Goal: Task Accomplishment & Management: Manage account settings

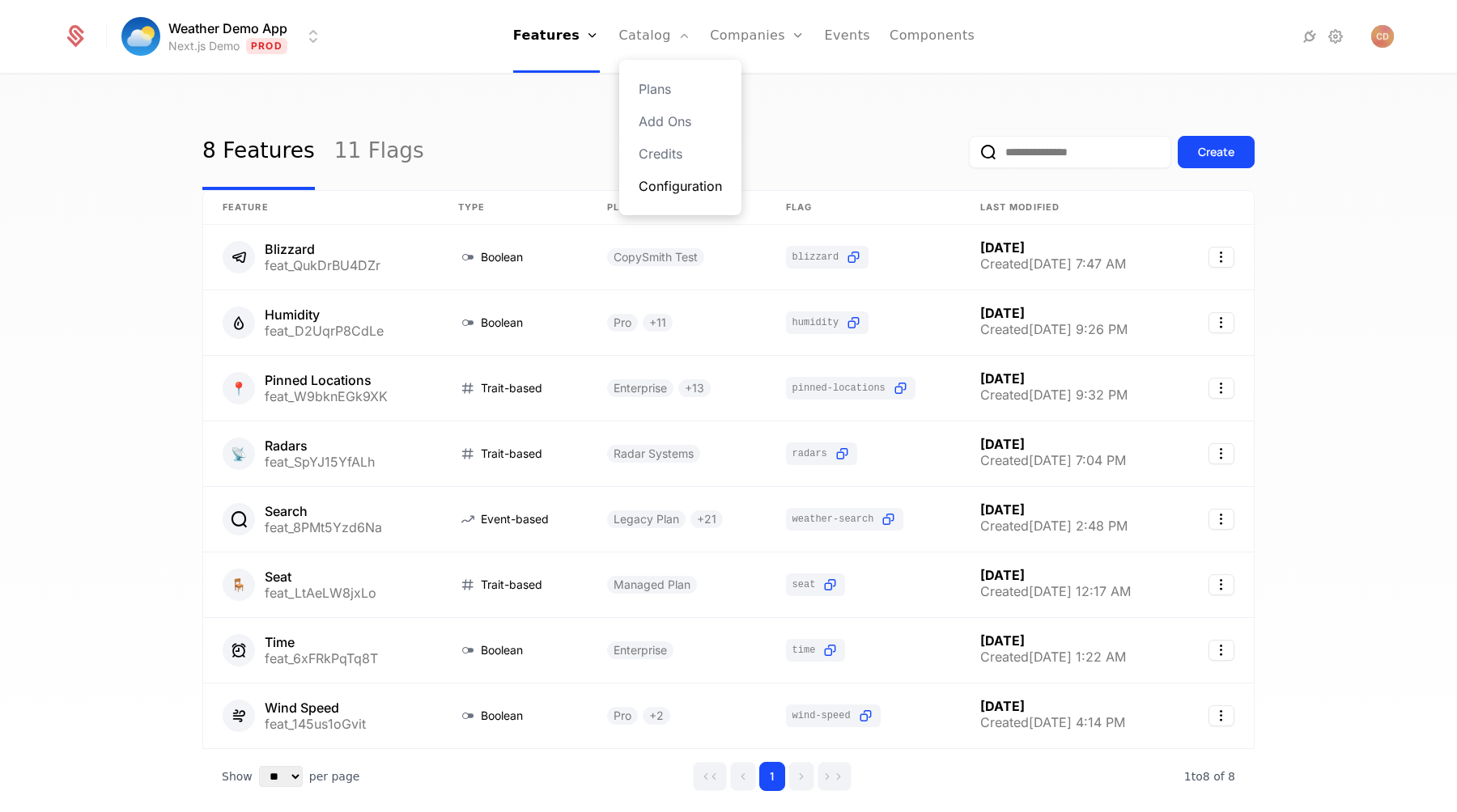
click at [686, 185] on link "Configuration" at bounding box center [680, 186] width 83 height 19
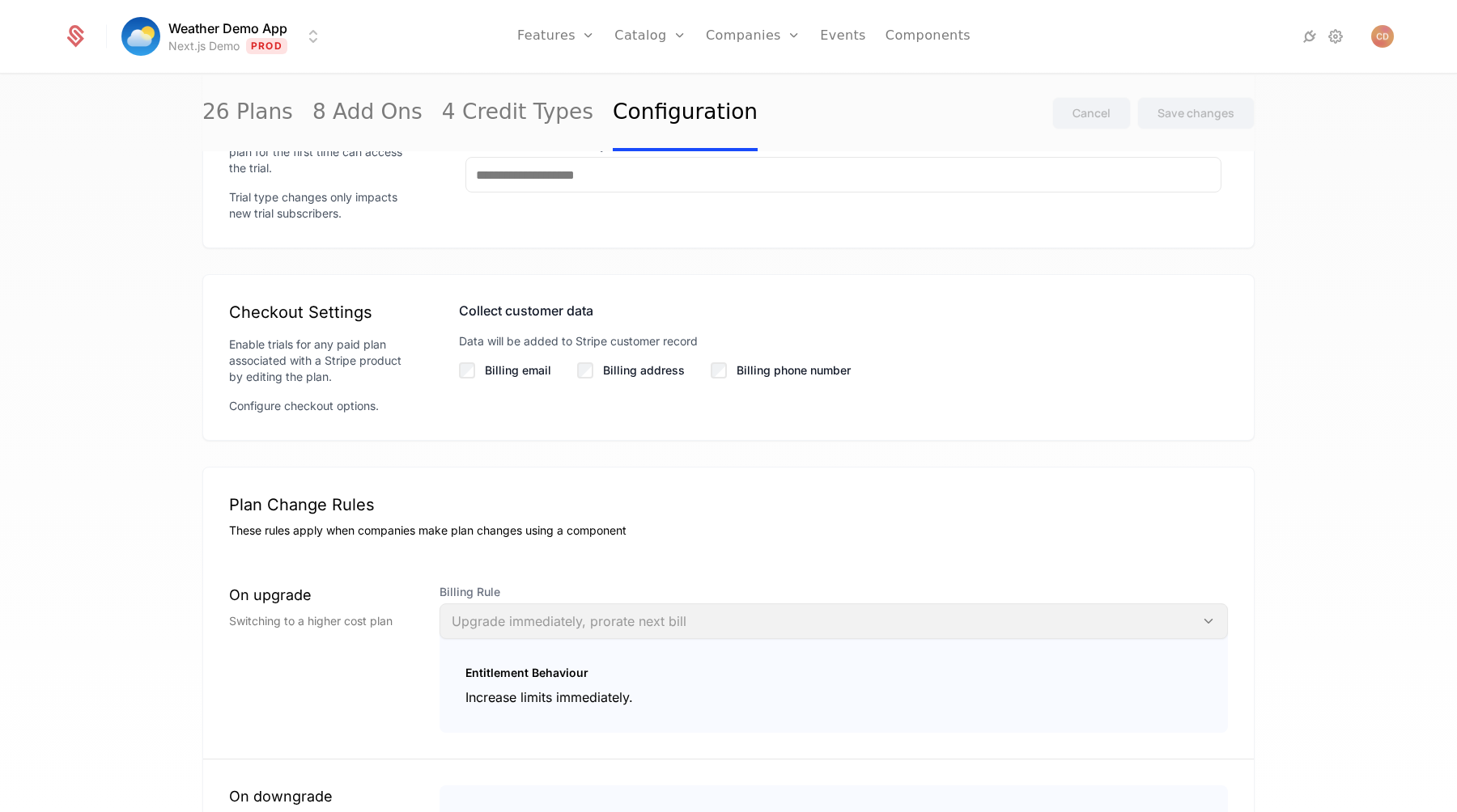
scroll to position [1778, 0]
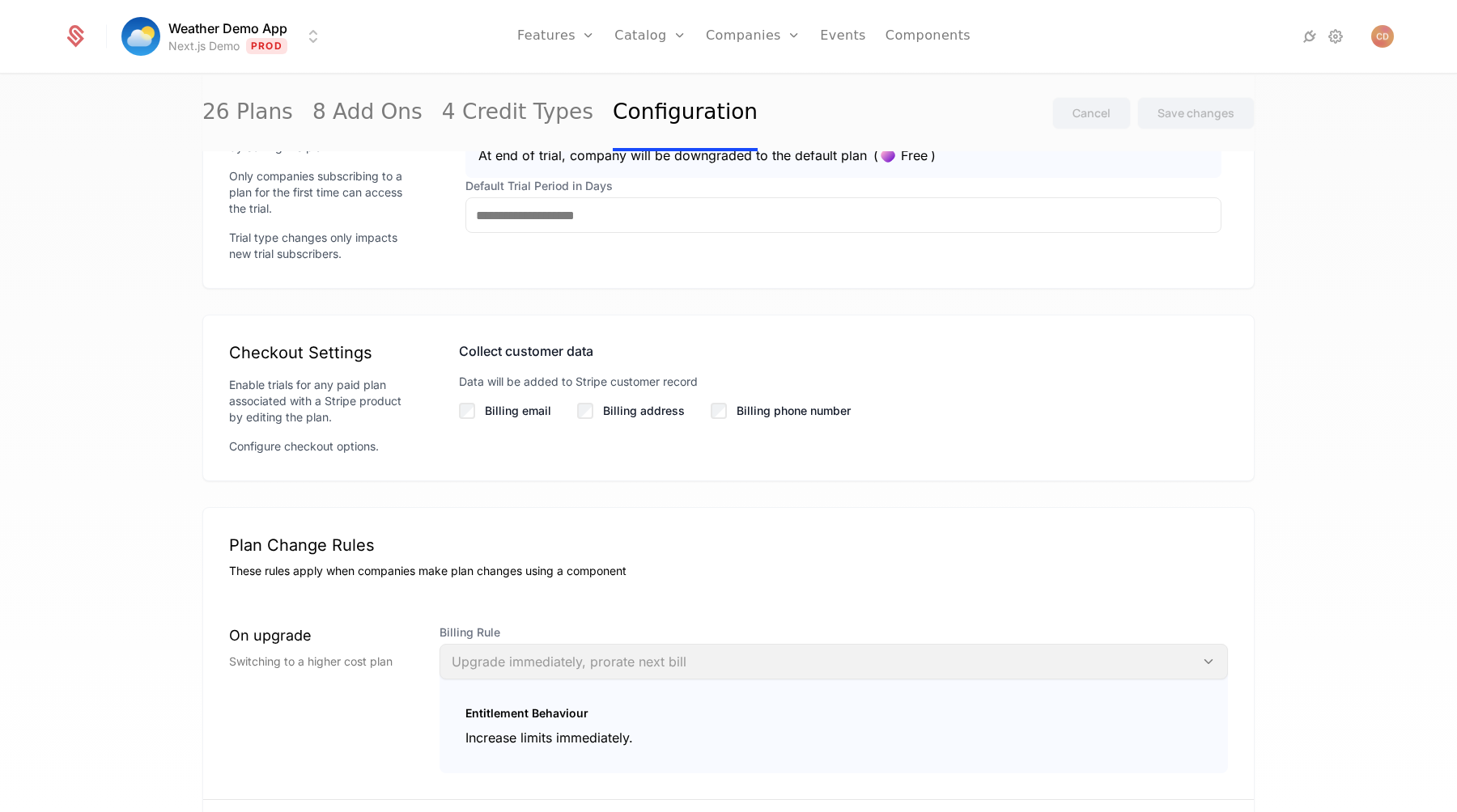
click at [529, 412] on label "Billing email" at bounding box center [518, 410] width 67 height 16
click at [677, 401] on div "Collect customer data Data will be added to Stripe customer record Billing emai…" at bounding box center [843, 379] width 769 height 77
click at [645, 416] on label "Billing address" at bounding box center [644, 410] width 82 height 16
click at [768, 412] on label "Billing phone number" at bounding box center [793, 410] width 114 height 16
click at [1188, 121] on button "Save changes" at bounding box center [1195, 113] width 117 height 32
